Goal: Transaction & Acquisition: Purchase product/service

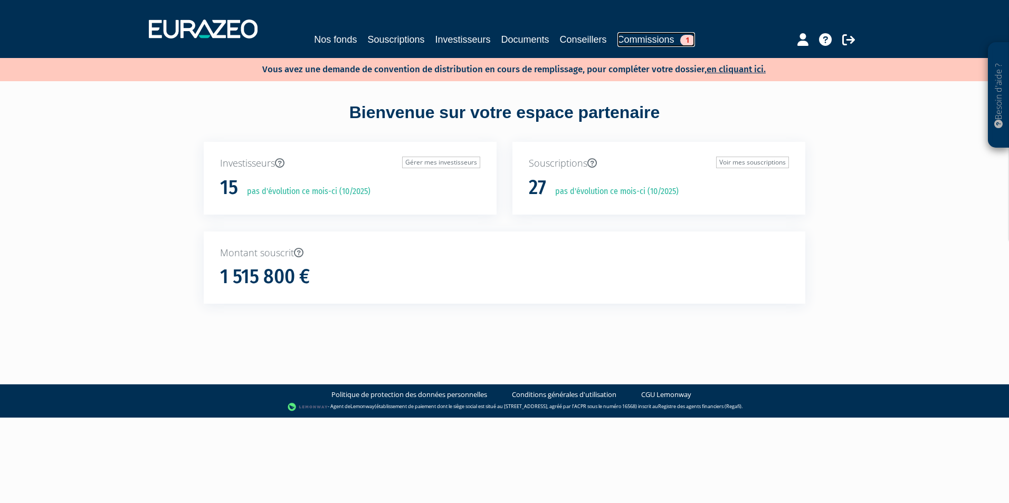
click at [646, 38] on link "Commissions 1" at bounding box center [656, 39] width 78 height 15
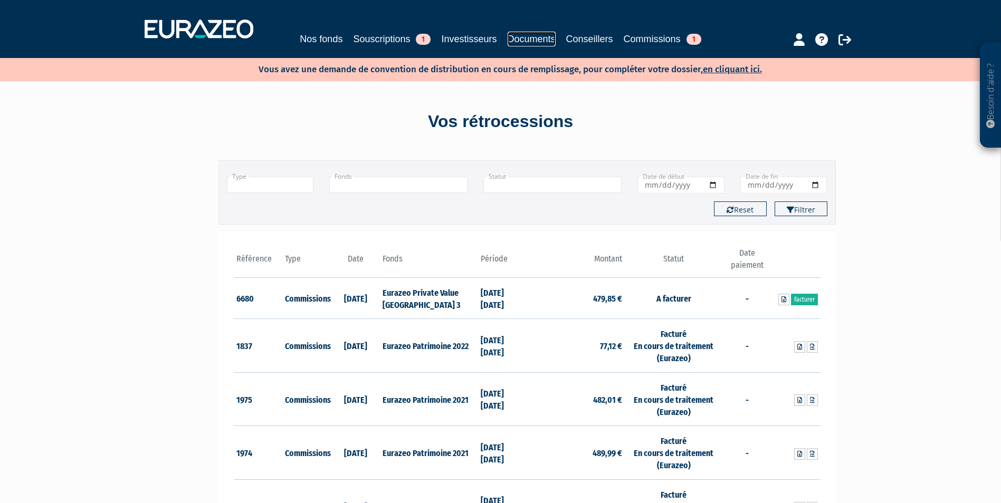
click at [545, 37] on link "Documents" at bounding box center [532, 39] width 48 height 15
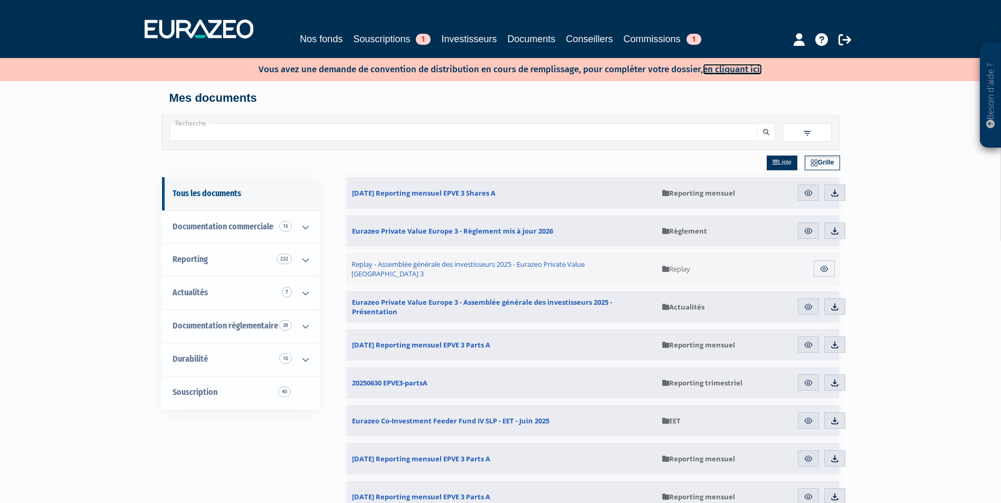
click at [730, 70] on link "en cliquant ici." at bounding box center [732, 69] width 59 height 11
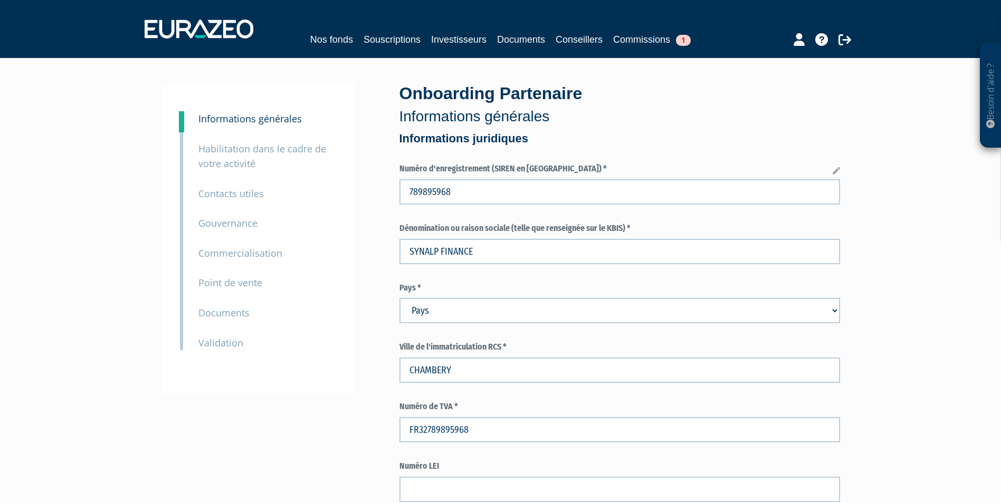
click at [489, 314] on select "Pays Afghanistan Afrique du Sud Albanie Algérie Allemagne Andorre" at bounding box center [620, 310] width 441 height 25
select select "75"
click at [400, 298] on select "Pays Afghanistan Afrique du Sud Albanie Algérie Allemagne Andorre" at bounding box center [620, 310] width 441 height 25
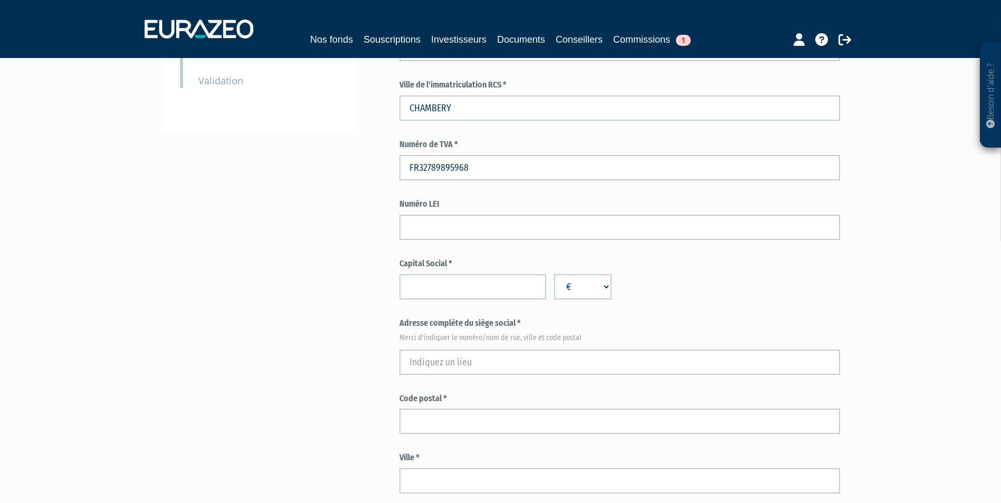
scroll to position [264, 0]
click at [421, 289] on input "number" at bounding box center [473, 285] width 147 height 25
click at [568, 316] on label "Adresse complète du siège social * Merci d'indiquer le numéro/nom de rue, ville…" at bounding box center [620, 327] width 441 height 23
click at [427, 289] on input "1963920" at bounding box center [473, 285] width 147 height 25
click at [533, 288] on input "1963919" at bounding box center [473, 285] width 147 height 25
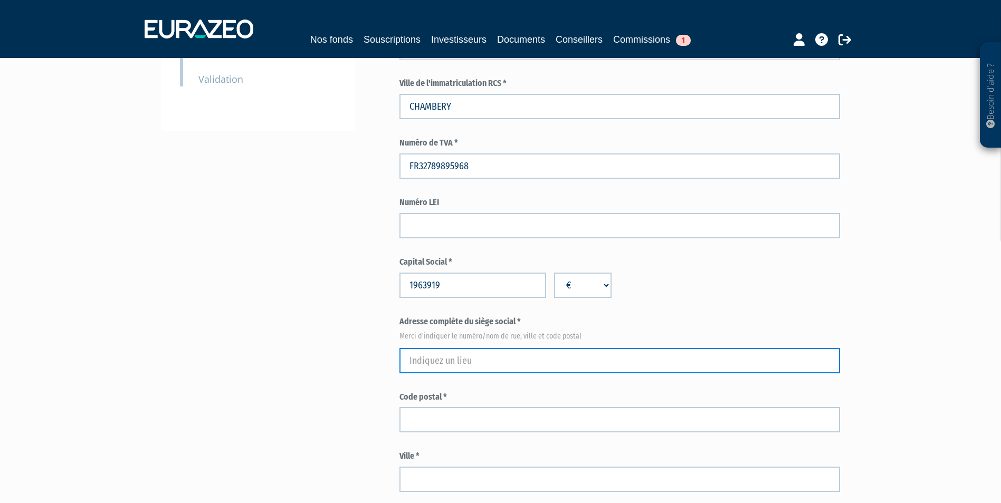
click at [500, 373] on input "text" at bounding box center [620, 360] width 441 height 25
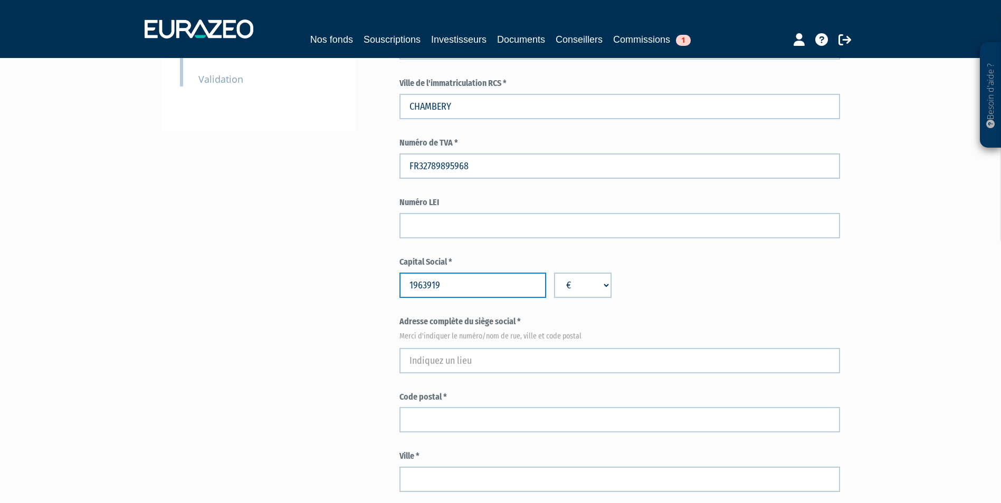
drag, startPoint x: 417, startPoint y: 286, endPoint x: 347, endPoint y: 286, distance: 70.2
type input "1963920"
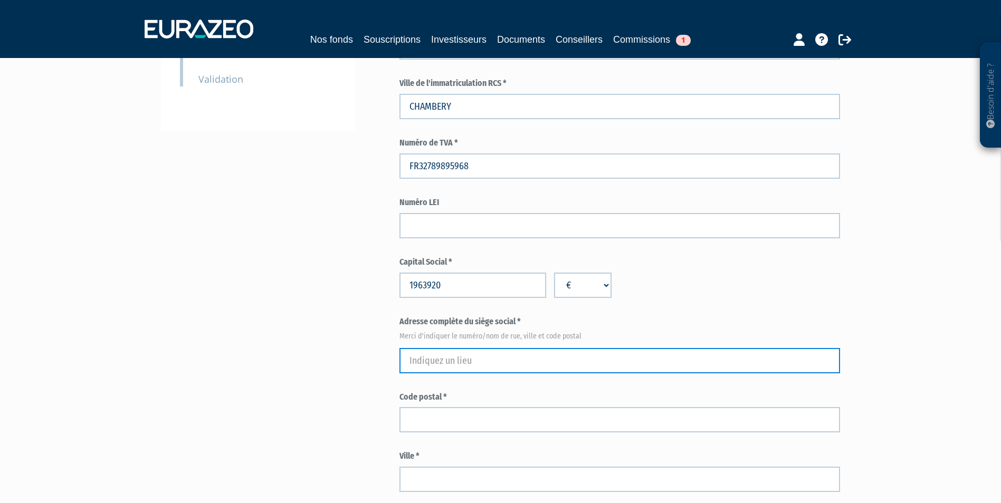
click at [463, 357] on input "text" at bounding box center [620, 360] width 441 height 25
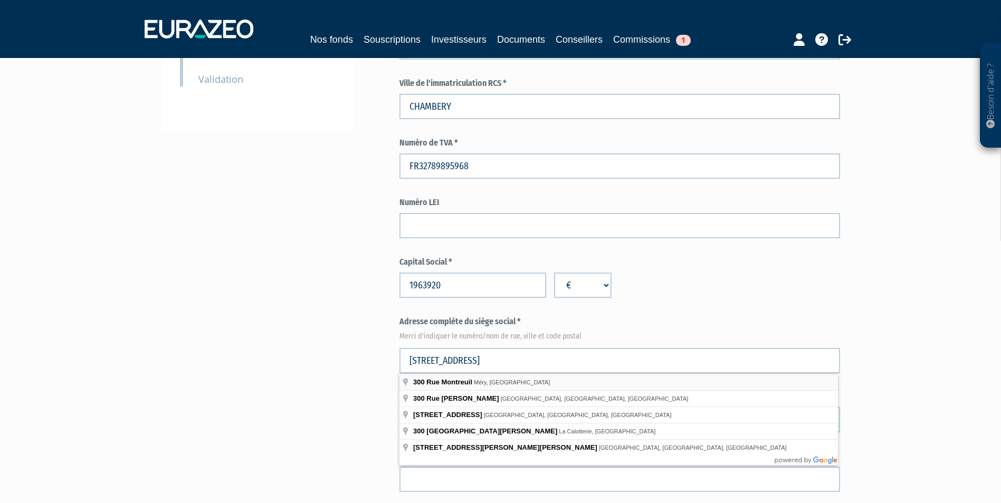
type input "300 Rue Montreuil, Méry, France"
type input "Méry"
select select "75"
type input "73420"
type input "300 Rue Montreuil"
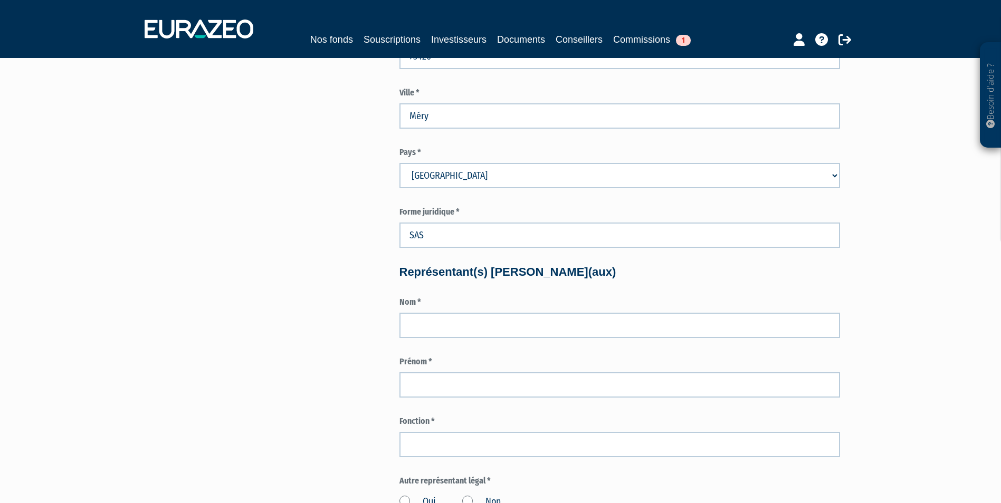
scroll to position [633, 0]
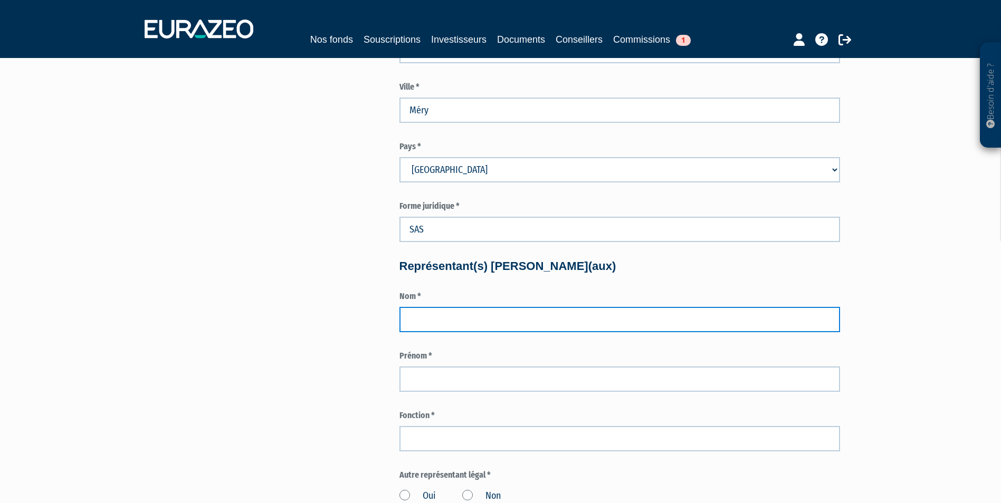
click at [512, 319] on input "text" at bounding box center [620, 319] width 441 height 25
type input "b"
drag, startPoint x: 239, startPoint y: 310, endPoint x: 175, endPoint y: 320, distance: 64.0
click at [177, 318] on div "3 Informations générales 4 Habilitation dans le cadre de votre activité 5 Conta…" at bounding box center [500, 313] width 663 height 1724
type input "JOURNET"
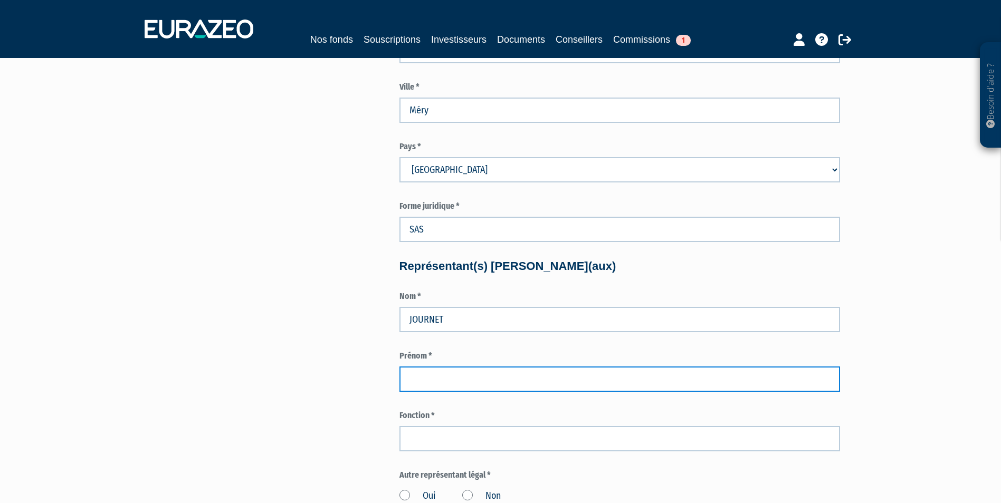
click at [458, 379] on input "text" at bounding box center [620, 379] width 441 height 25
type input "LAURENT"
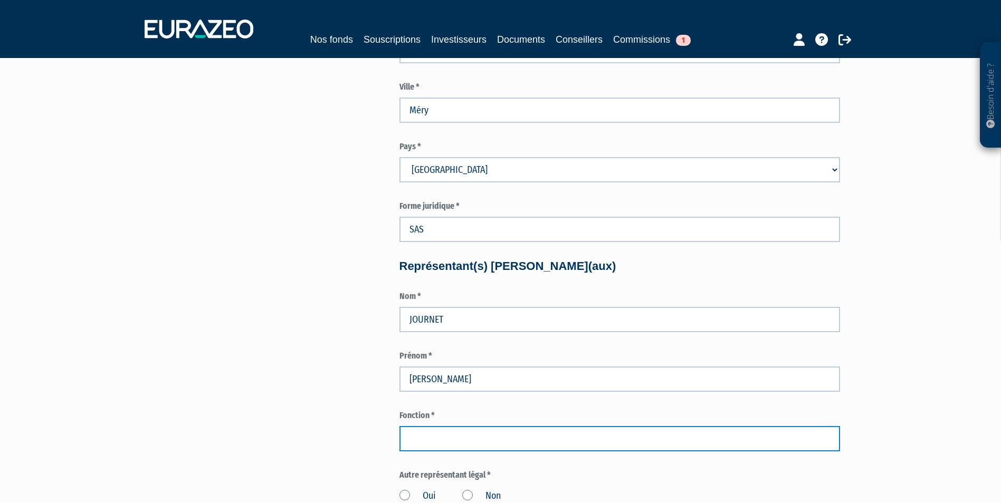
click at [424, 451] on input "text" at bounding box center [620, 438] width 441 height 25
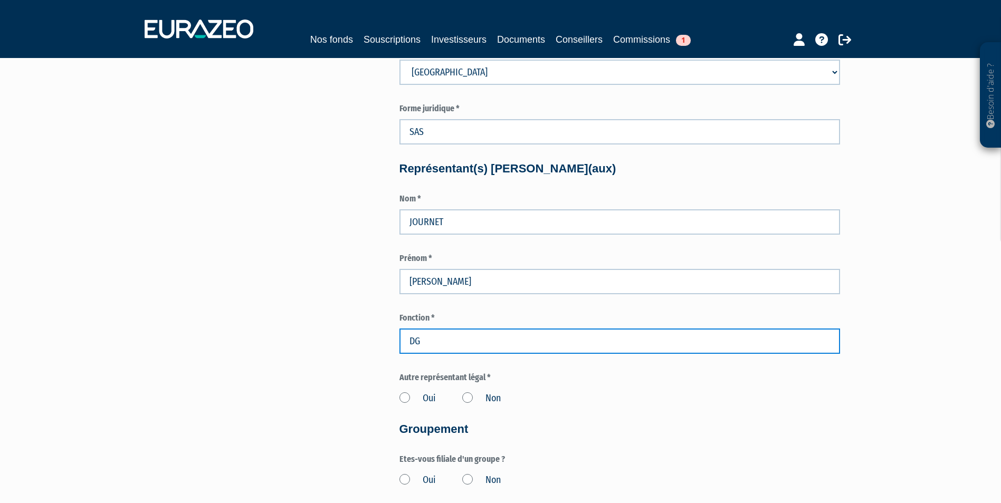
scroll to position [739, 0]
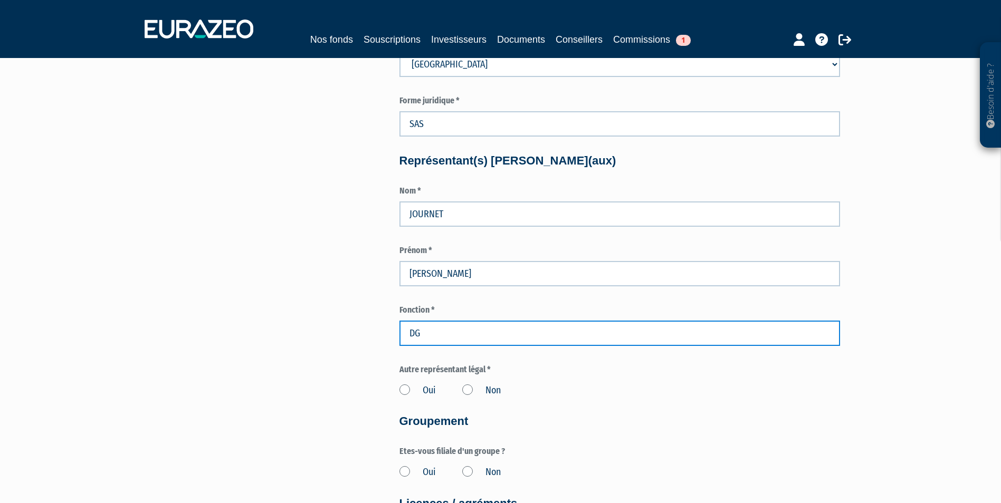
type input "DG"
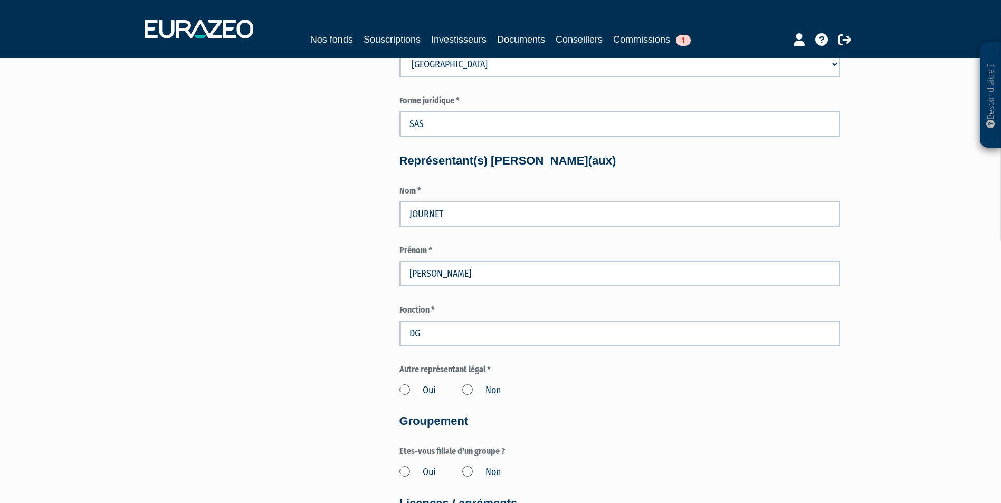
click at [403, 392] on label "Oui" at bounding box center [418, 391] width 36 height 14
click at [0, 0] on input "Oui" at bounding box center [0, 0] width 0 height 0
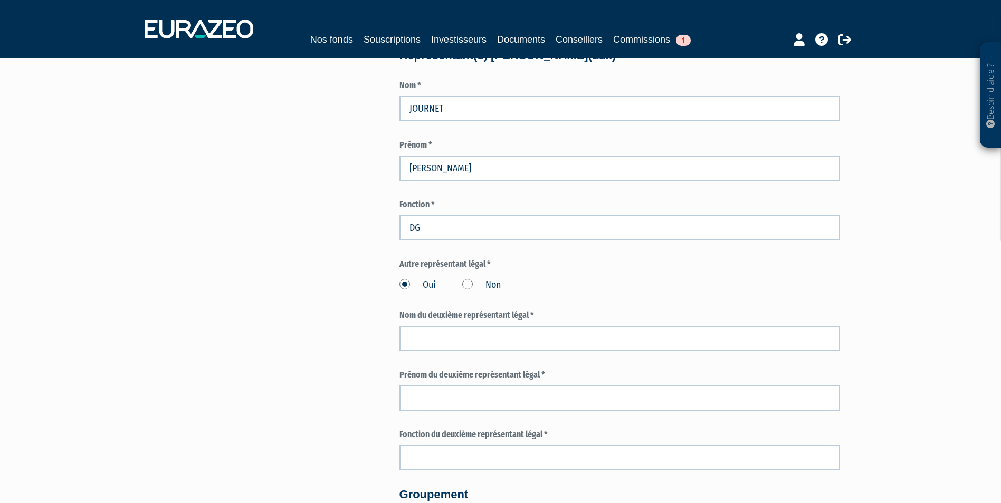
scroll to position [897, 0]
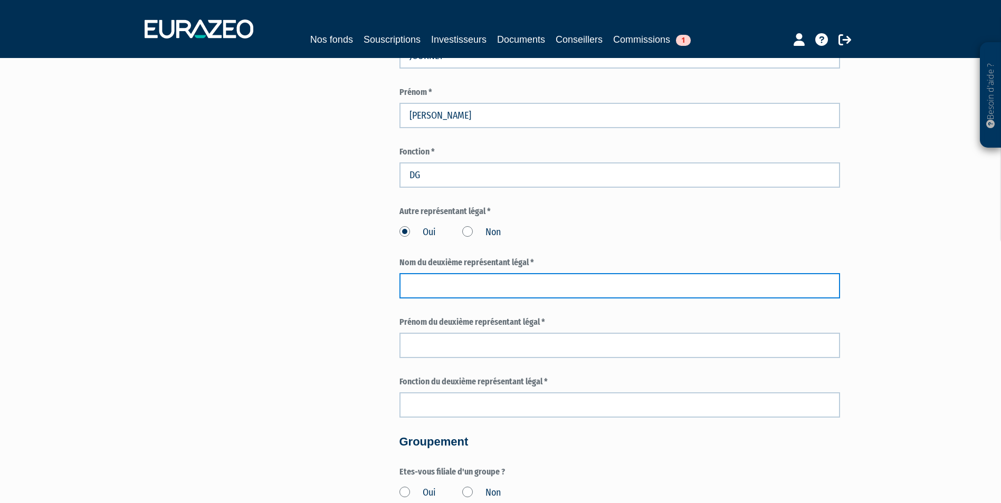
click at [427, 288] on input "text" at bounding box center [620, 285] width 441 height 25
type input "BERTRAND"
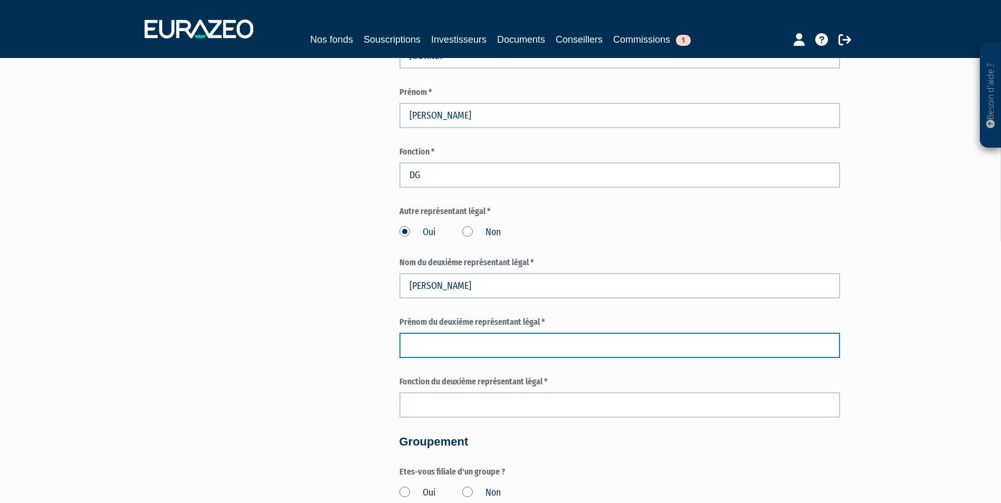
click at [448, 343] on input "text" at bounding box center [620, 345] width 441 height 25
type input "BENJAMIN"
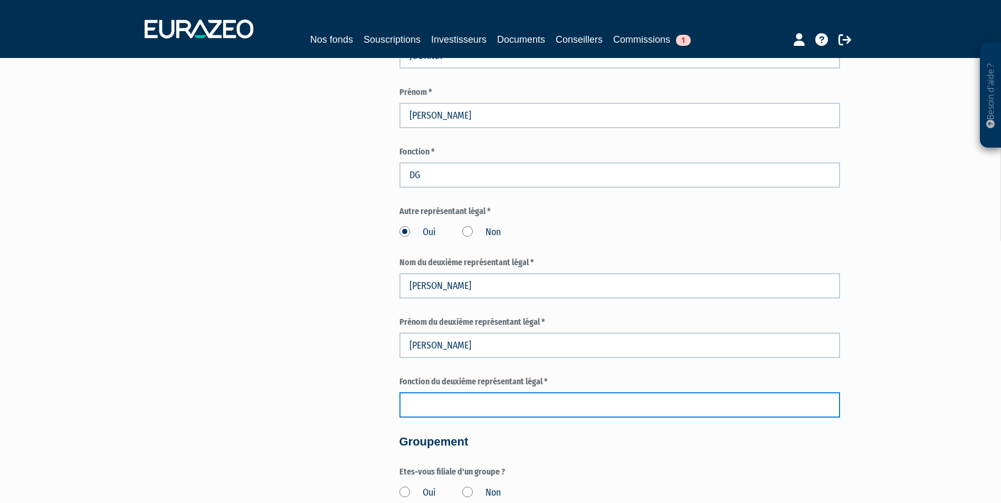
click at [446, 406] on input "text" at bounding box center [620, 405] width 441 height 25
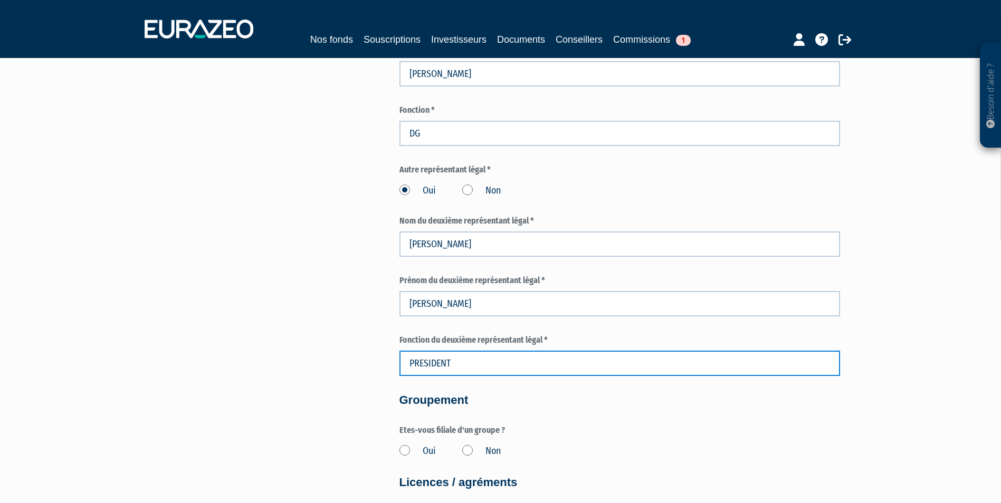
scroll to position [1003, 0]
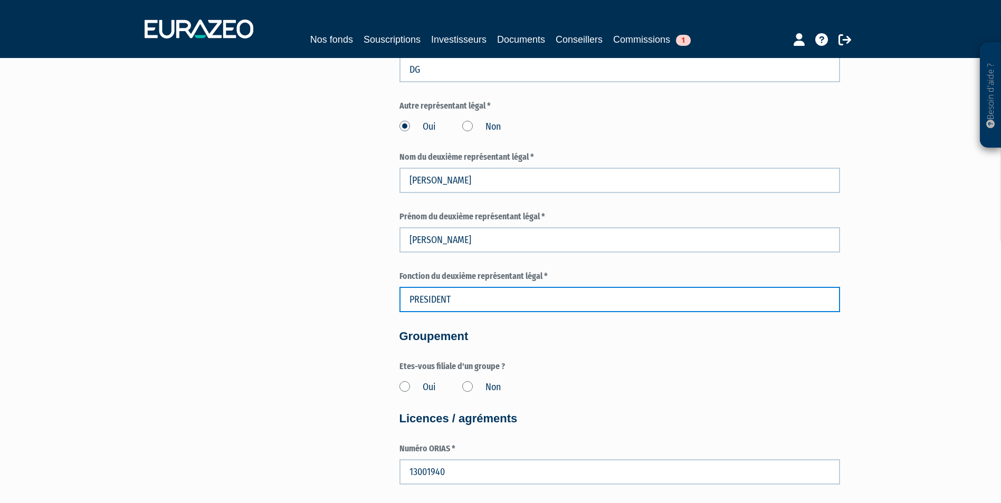
type input "PRESIDENT"
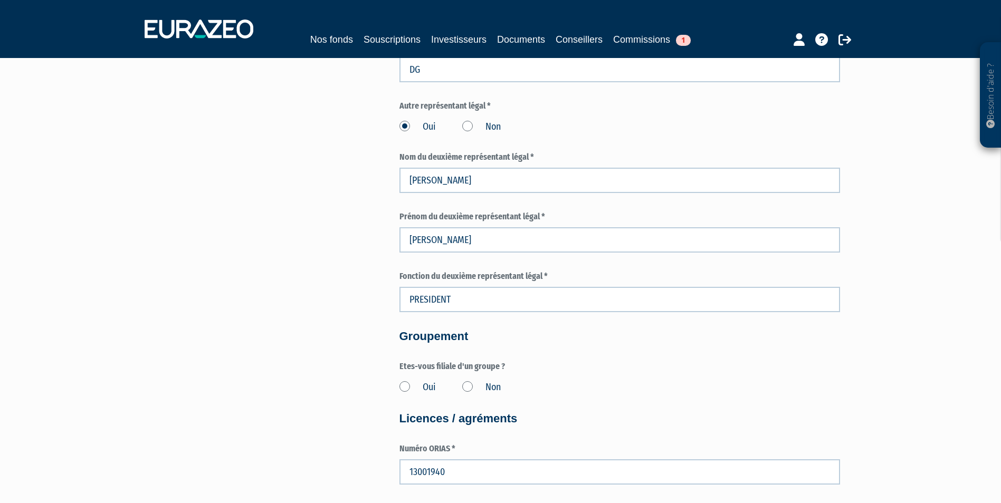
click at [547, 350] on form "Informations juridiques Numéro d'enregistrement (SIREN en France) * 789895968 S…" at bounding box center [620, 57] width 441 height 1855
click at [471, 385] on label "Non" at bounding box center [481, 388] width 39 height 14
click at [0, 0] on input "Non" at bounding box center [0, 0] width 0 height 0
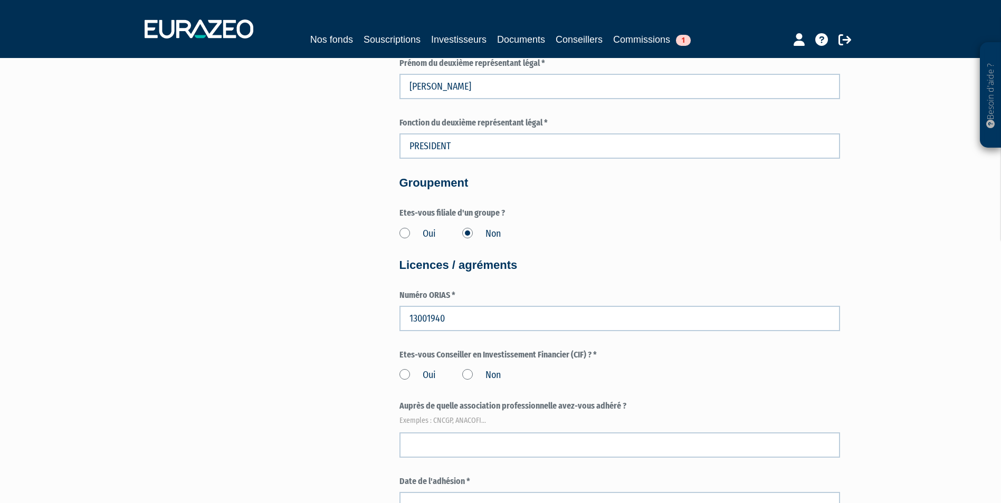
scroll to position [1161, 0]
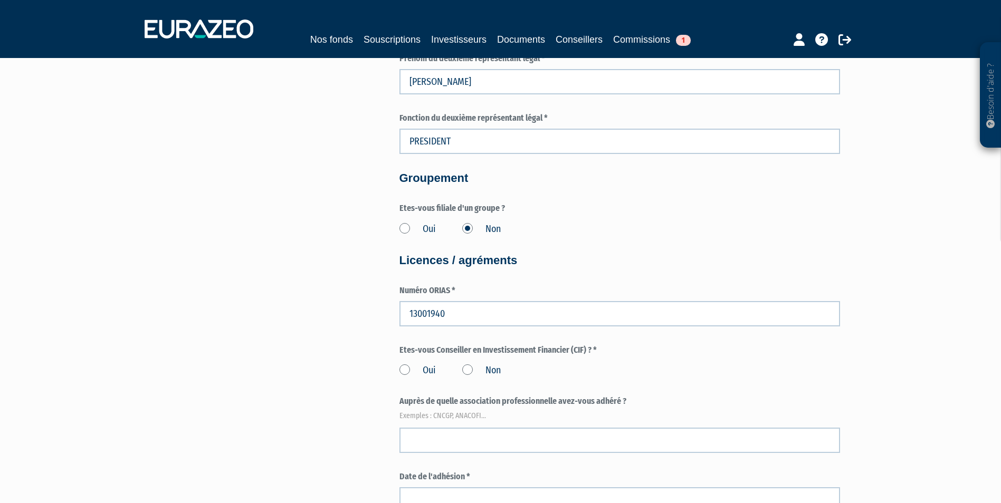
click at [402, 372] on label "Oui" at bounding box center [418, 371] width 36 height 14
click at [0, 0] on input "Oui" at bounding box center [0, 0] width 0 height 0
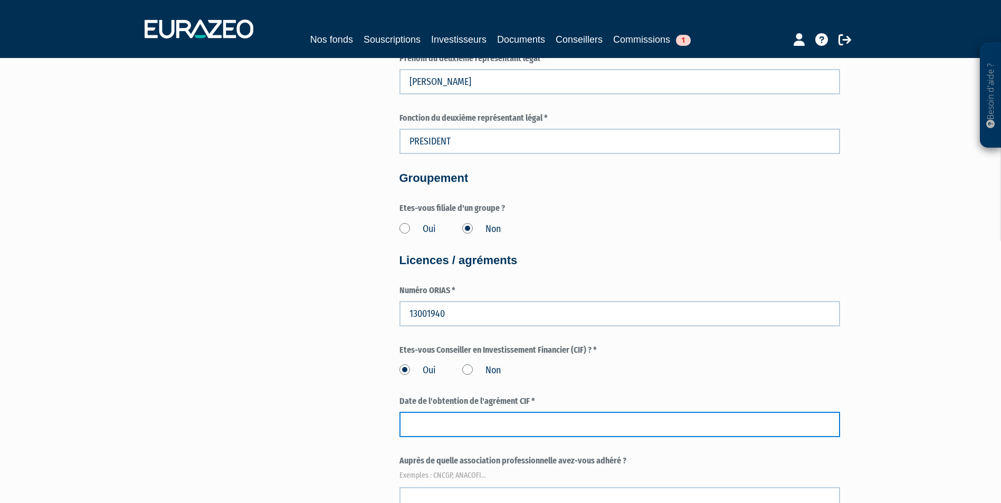
drag, startPoint x: 438, startPoint y: 420, endPoint x: 453, endPoint y: 420, distance: 15.8
click at [439, 420] on input at bounding box center [620, 424] width 441 height 25
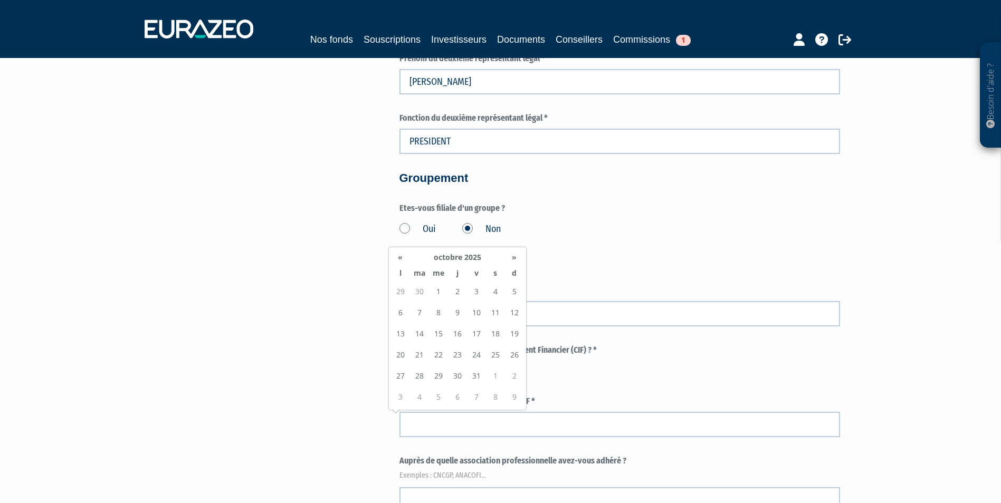
click at [600, 371] on div "Oui Non" at bounding box center [620, 368] width 441 height 17
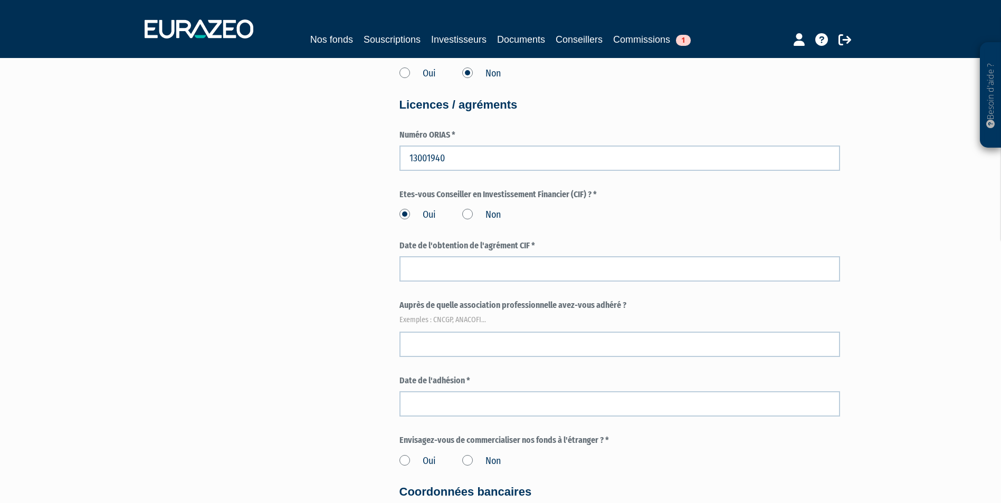
scroll to position [1319, 0]
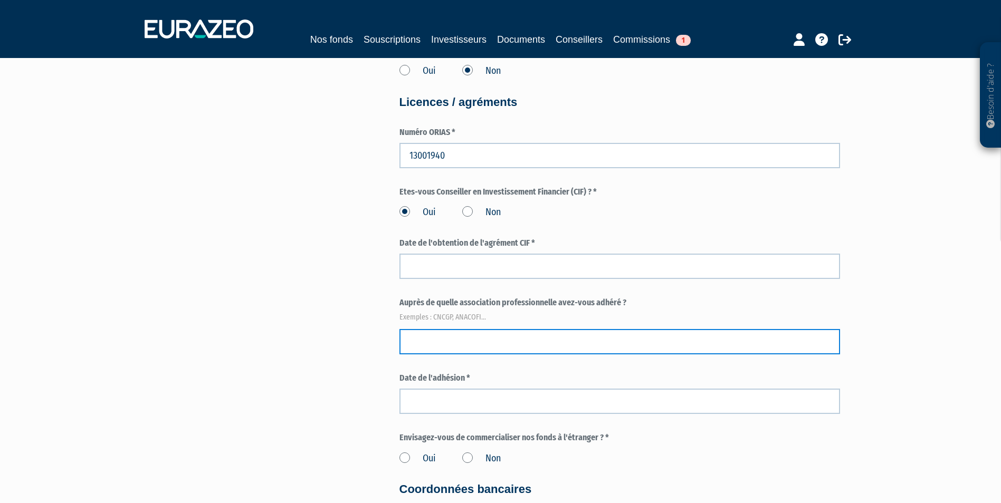
click at [429, 341] on input "text" at bounding box center [620, 341] width 441 height 25
type input "CNCGP"
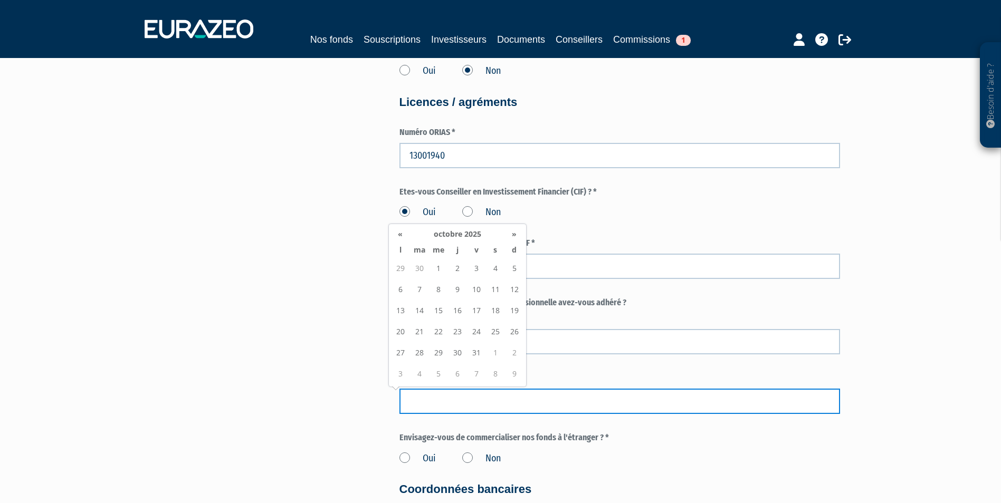
click at [432, 394] on input at bounding box center [620, 401] width 441 height 25
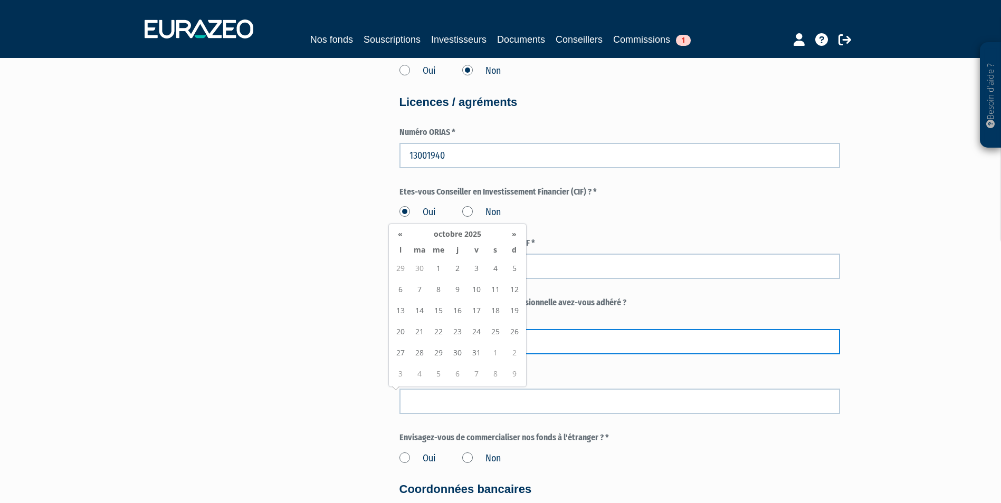
drag, startPoint x: 678, startPoint y: 342, endPoint x: 668, endPoint y: 342, distance: 10.0
click at [678, 342] on input "CNCGP" at bounding box center [620, 341] width 441 height 25
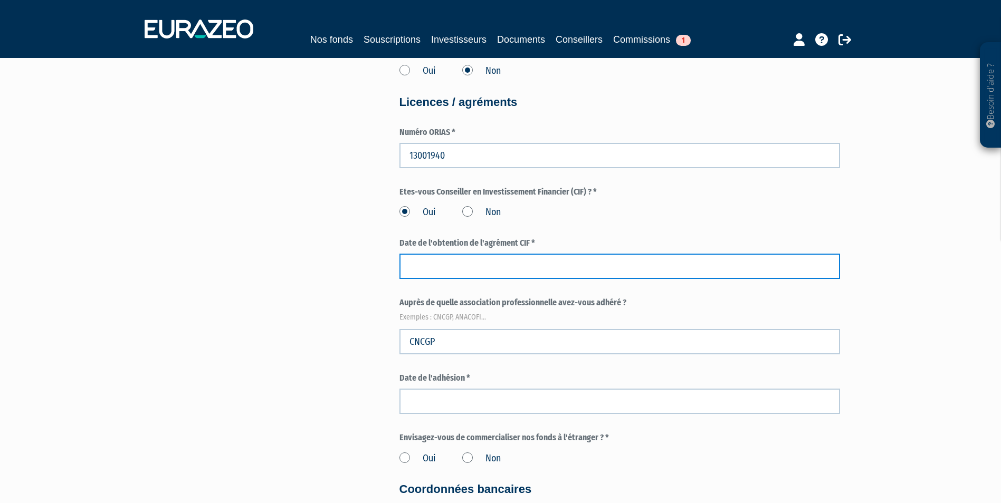
click at [438, 272] on input at bounding box center [620, 266] width 441 height 25
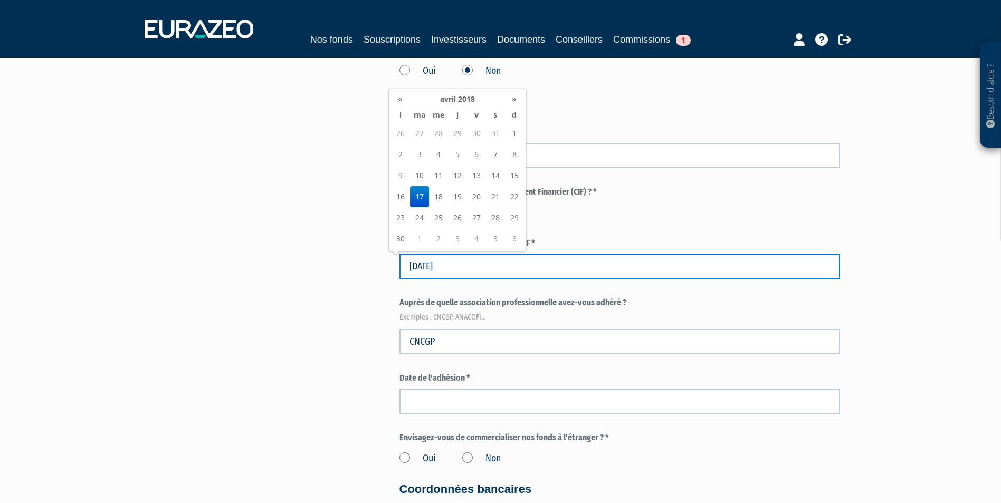
type input "17/04/2018"
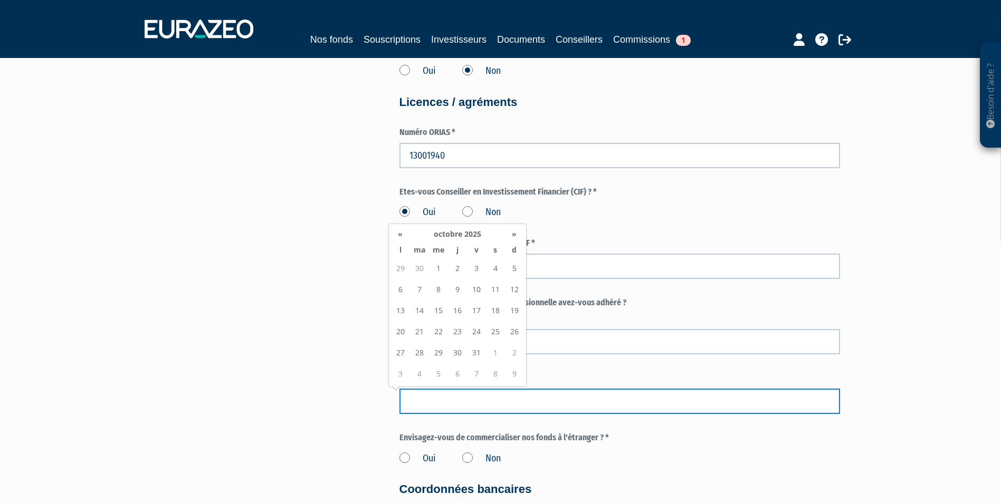
click at [447, 398] on input at bounding box center [620, 401] width 441 height 25
click at [603, 394] on input at bounding box center [620, 401] width 441 height 25
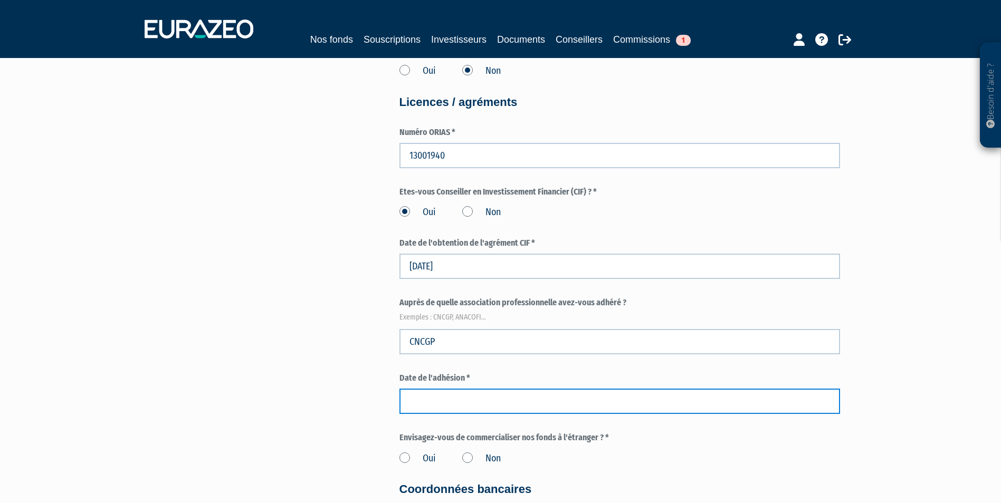
click at [466, 413] on input at bounding box center [620, 401] width 441 height 25
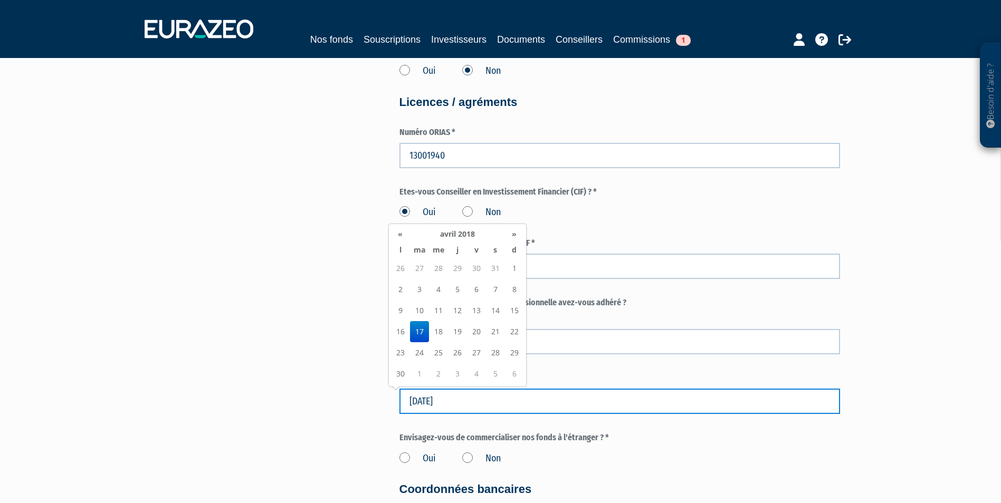
type input "17/04/2018"
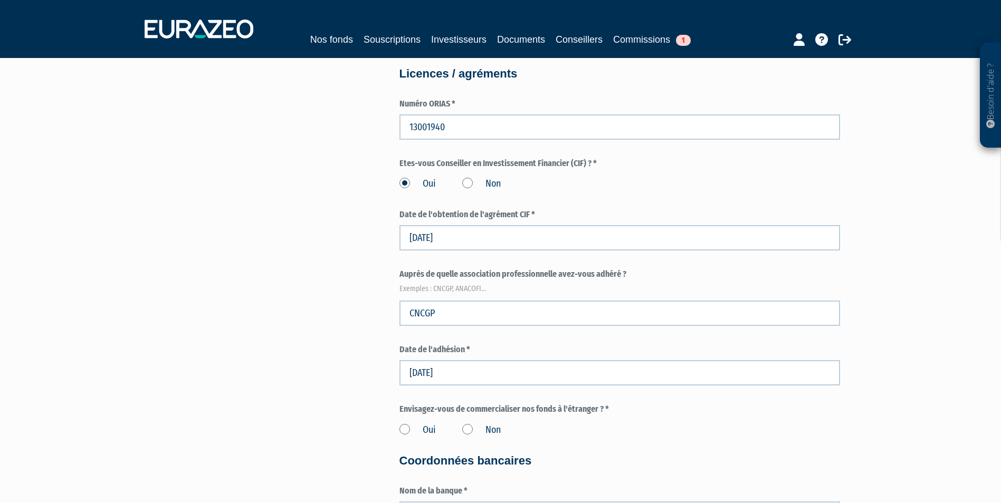
scroll to position [1372, 0]
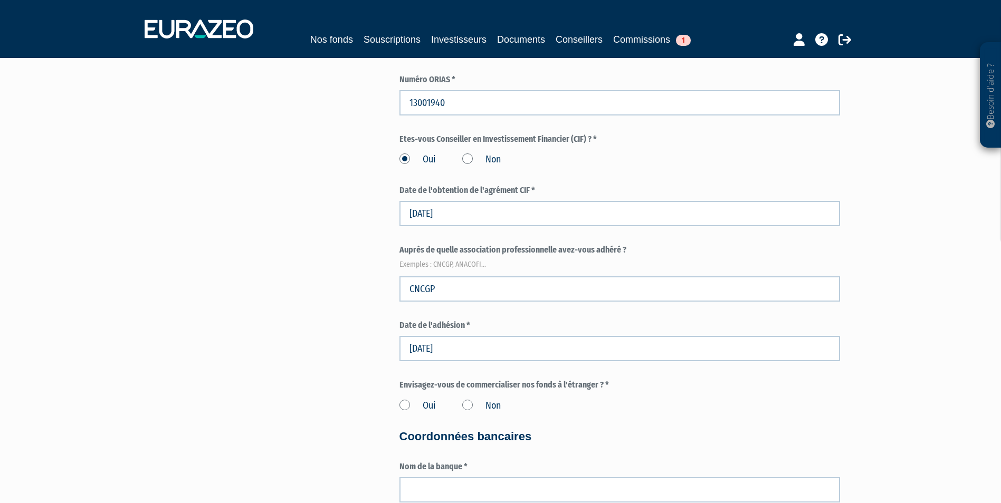
click at [468, 408] on label "Non" at bounding box center [481, 407] width 39 height 14
click at [0, 0] on input "Non" at bounding box center [0, 0] width 0 height 0
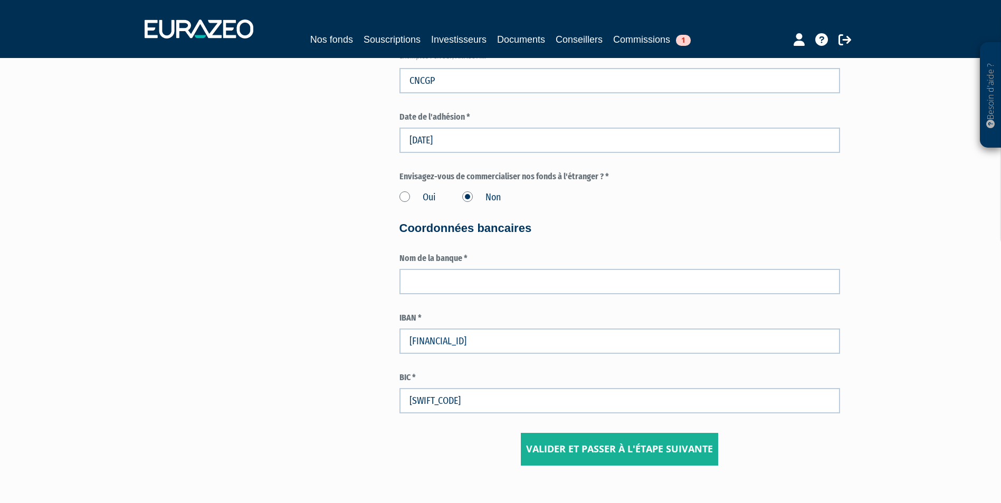
scroll to position [1583, 0]
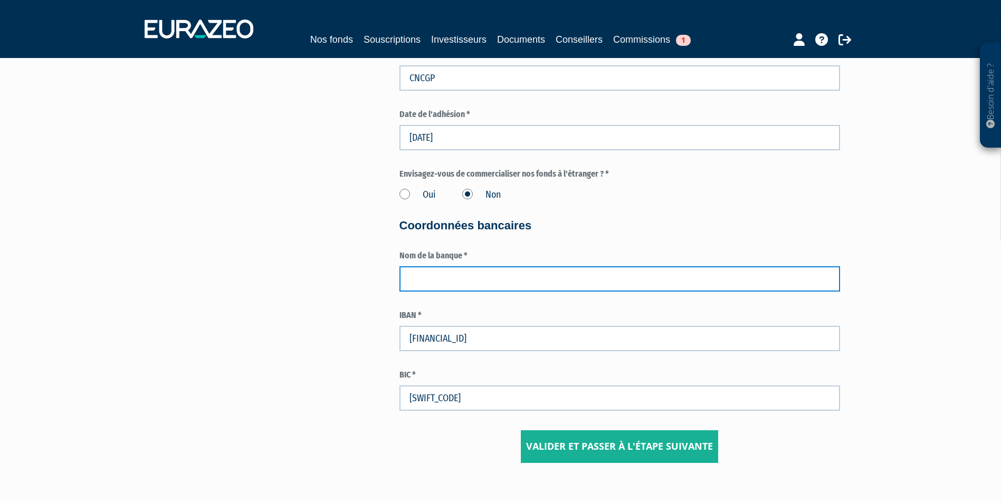
click at [435, 278] on input "text" at bounding box center [620, 279] width 441 height 25
type input "BANQUE DE SAVOIE"
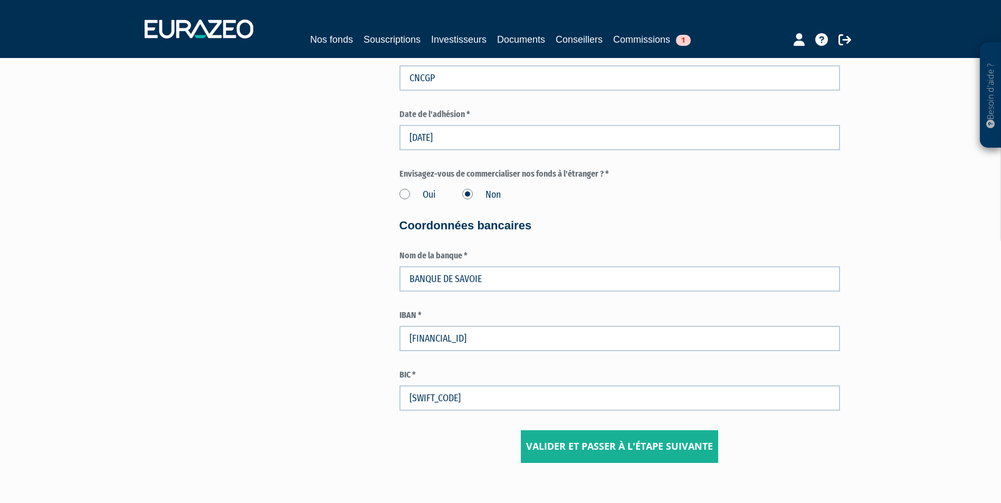
click at [592, 448] on input "Valider et passer à l'étape suivante" at bounding box center [619, 447] width 197 height 33
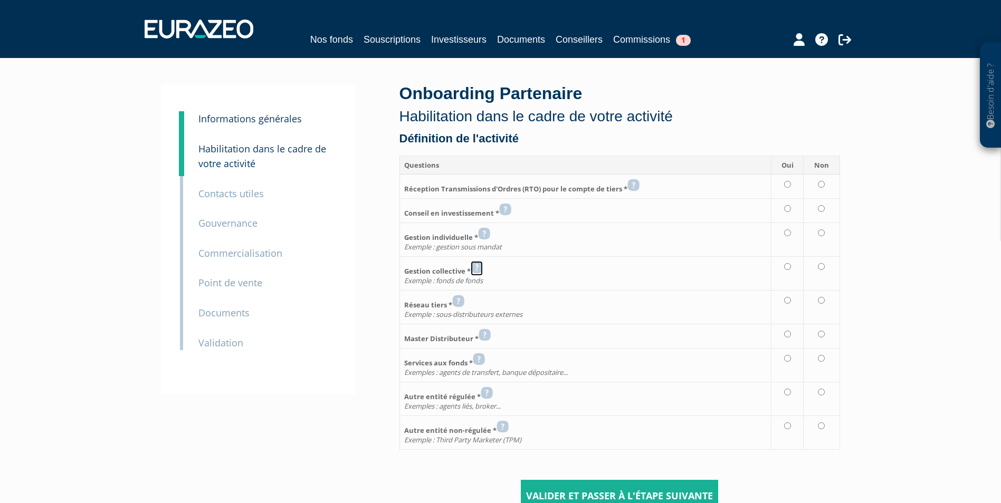
click at [475, 268] on icon at bounding box center [477, 267] width 12 height 13
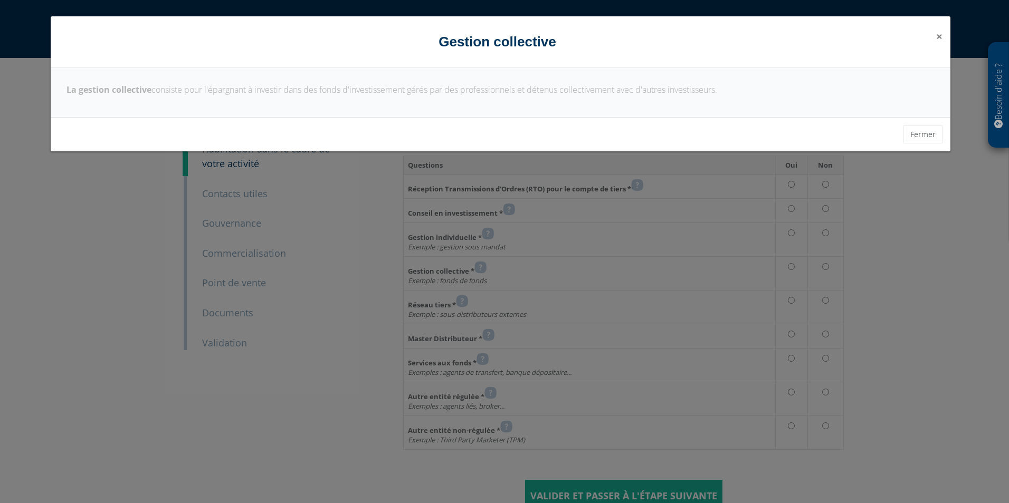
click at [939, 36] on span "×" at bounding box center [939, 36] width 6 height 15
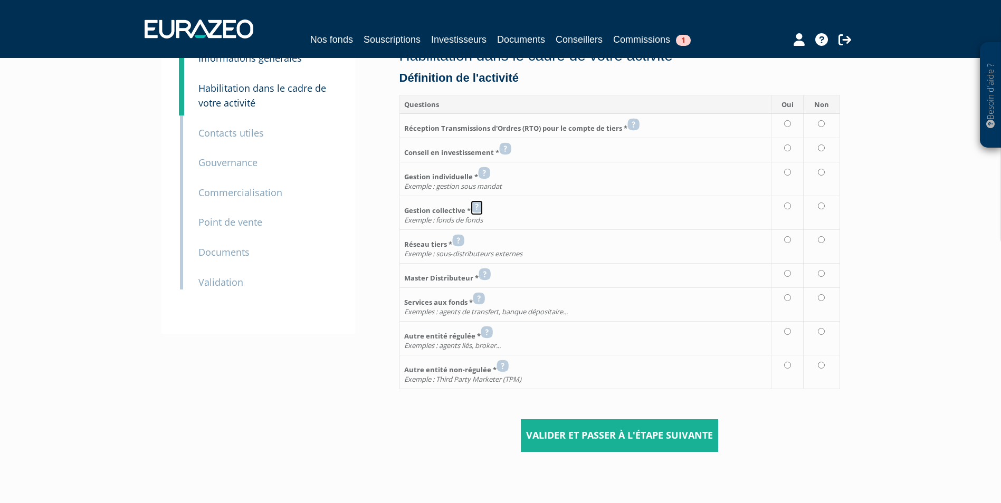
scroll to position [6, 0]
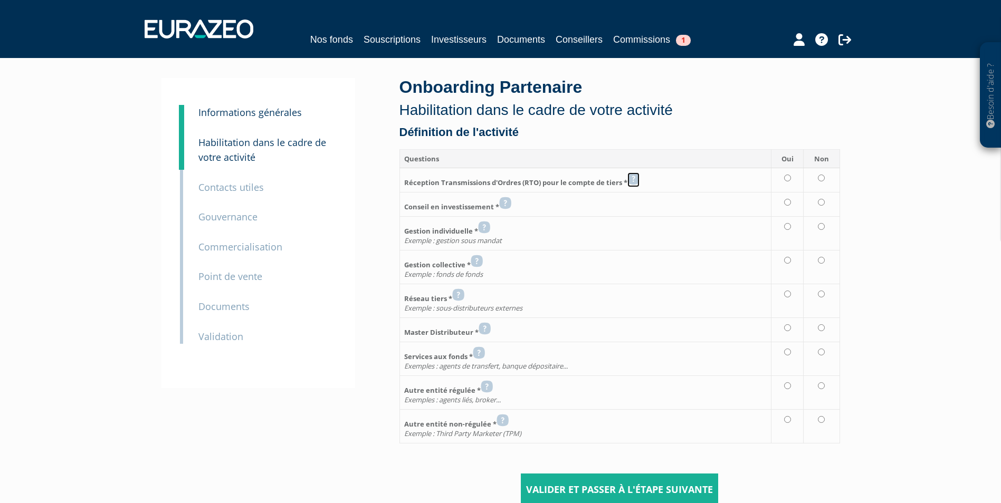
click at [634, 179] on icon at bounding box center [634, 179] width 12 height 13
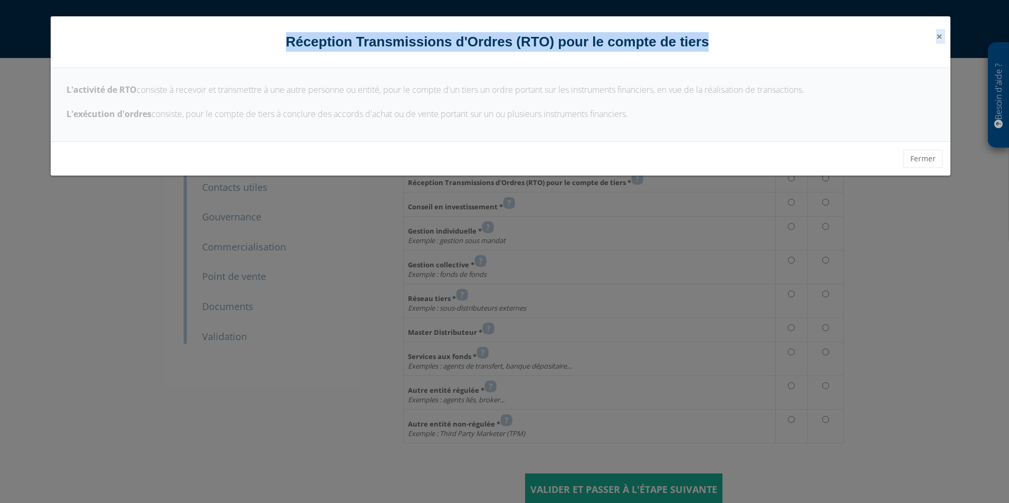
click at [936, 34] on div "× Fermer Réception Transmissions d'Ordres (RTO) pour le compte de tiers" at bounding box center [501, 42] width 900 height 52
click at [941, 36] on span "×" at bounding box center [939, 36] width 6 height 15
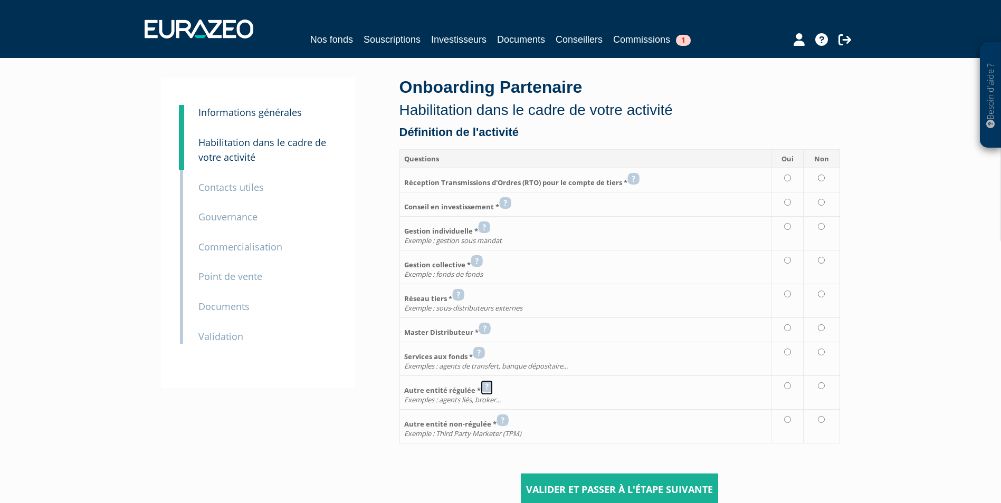
click at [484, 390] on icon at bounding box center [487, 387] width 12 height 13
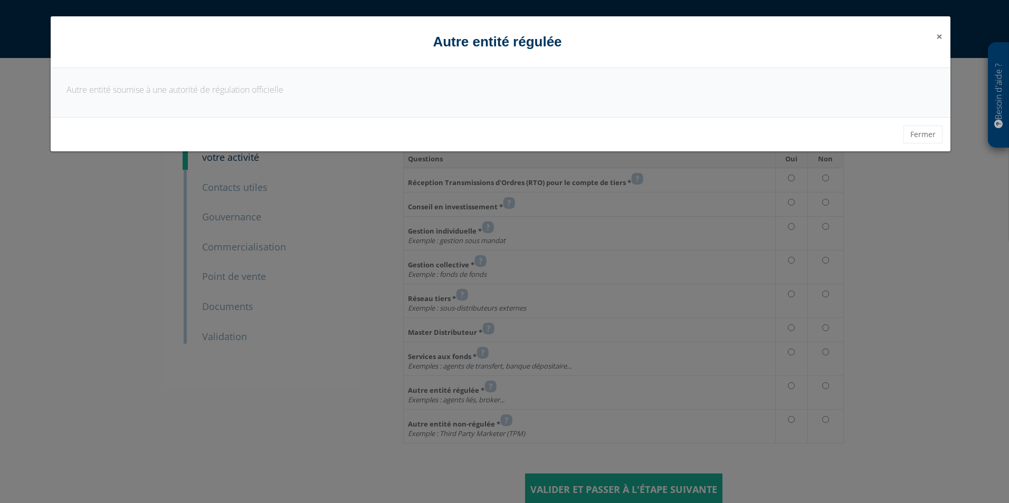
click at [938, 36] on span "×" at bounding box center [939, 36] width 6 height 15
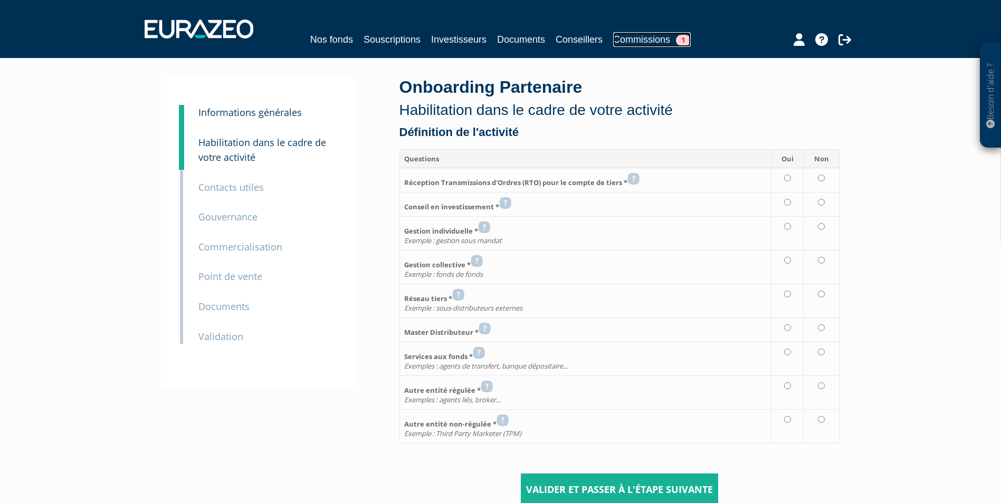
click at [647, 42] on link "Commissions 1" at bounding box center [652, 39] width 78 height 15
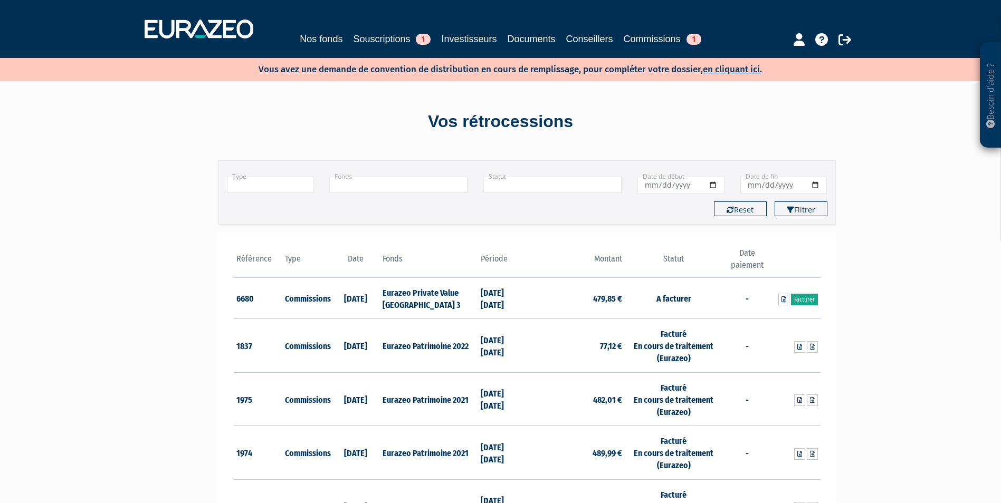
click at [809, 294] on link "Facturer" at bounding box center [804, 300] width 27 height 12
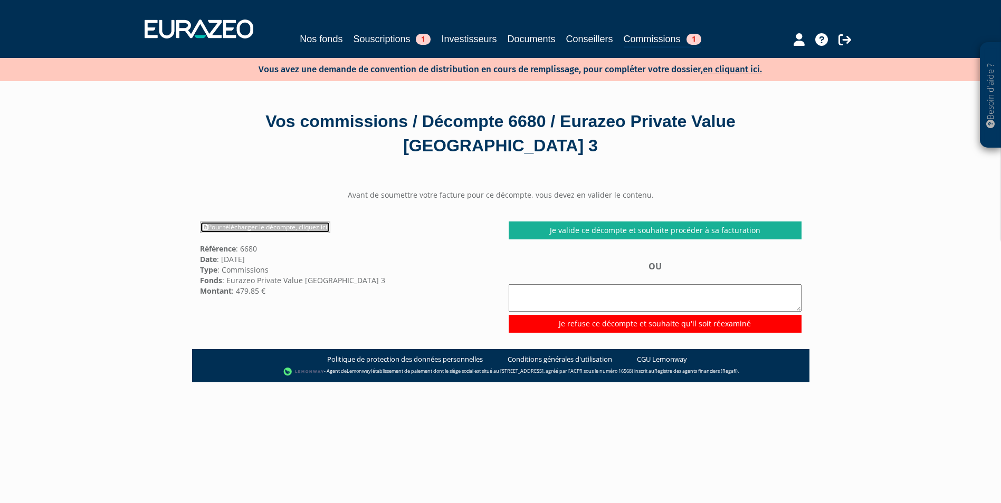
click at [294, 226] on link "Pour télécharger le décompte, cliquez ici" at bounding box center [265, 228] width 130 height 12
click at [730, 161] on div "Vos commissions / Décompte 6680 / Eurazeo Private Value [GEOGRAPHIC_DATA] 3 Ava…" at bounding box center [500, 379] width 617 height 596
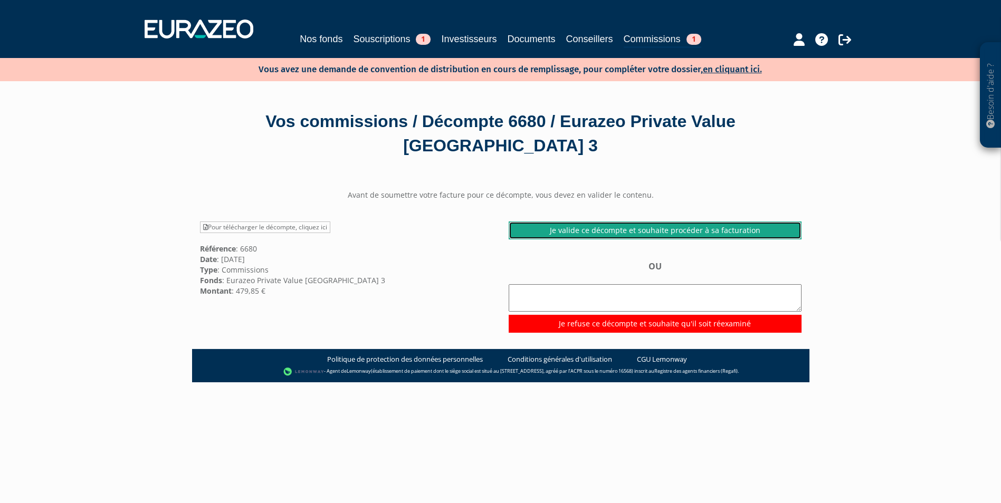
click at [630, 229] on link "Je valide ce décompte et souhaite procéder à sa facturation" at bounding box center [655, 231] width 293 height 18
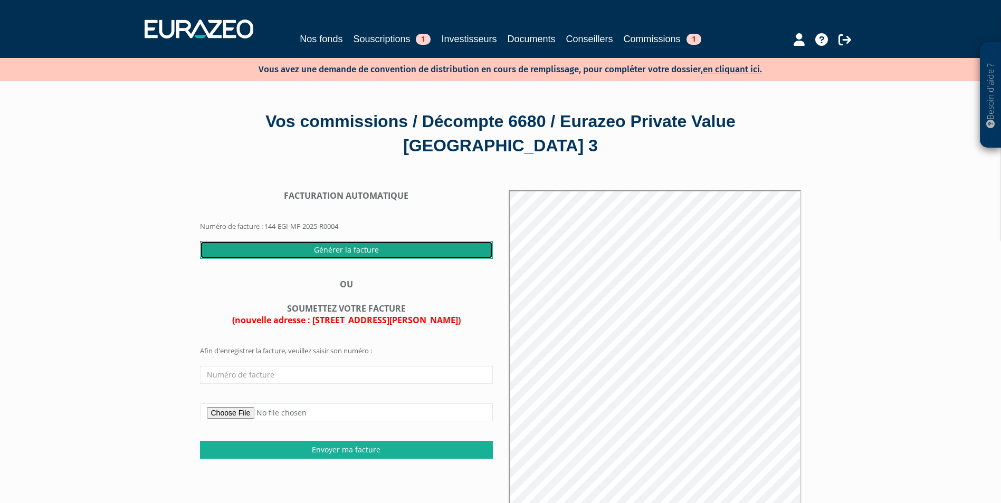
drag, startPoint x: 408, startPoint y: 246, endPoint x: 560, endPoint y: 47, distance: 250.4
click at [408, 246] on input "Générer la facture" at bounding box center [346, 250] width 293 height 18
